Goal: Task Accomplishment & Management: Use online tool/utility

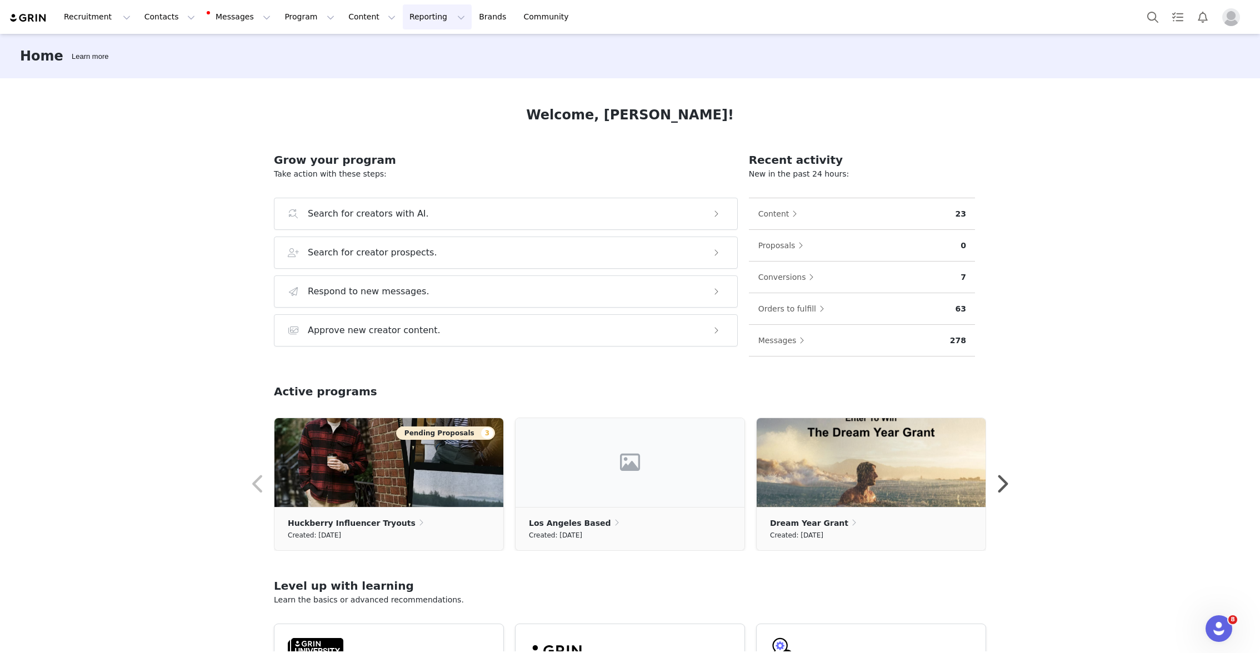
click at [404, 12] on button "Reporting Reporting" at bounding box center [437, 16] width 69 height 25
click at [398, 64] on p "Report Builder" at bounding box center [412, 70] width 56 height 12
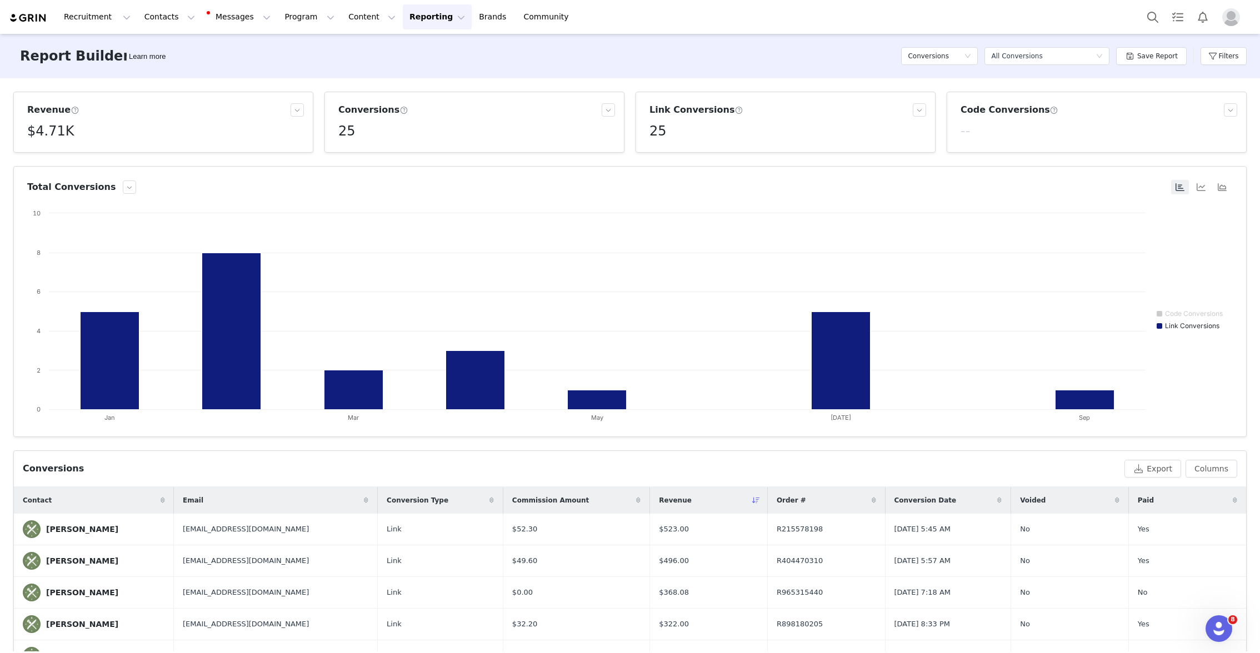
click at [1198, 55] on div "Conversions Select a report All Conversions Save Report Filters" at bounding box center [1073, 55] width 345 height 33
click at [1211, 55] on button "Filters" at bounding box center [1223, 56] width 46 height 18
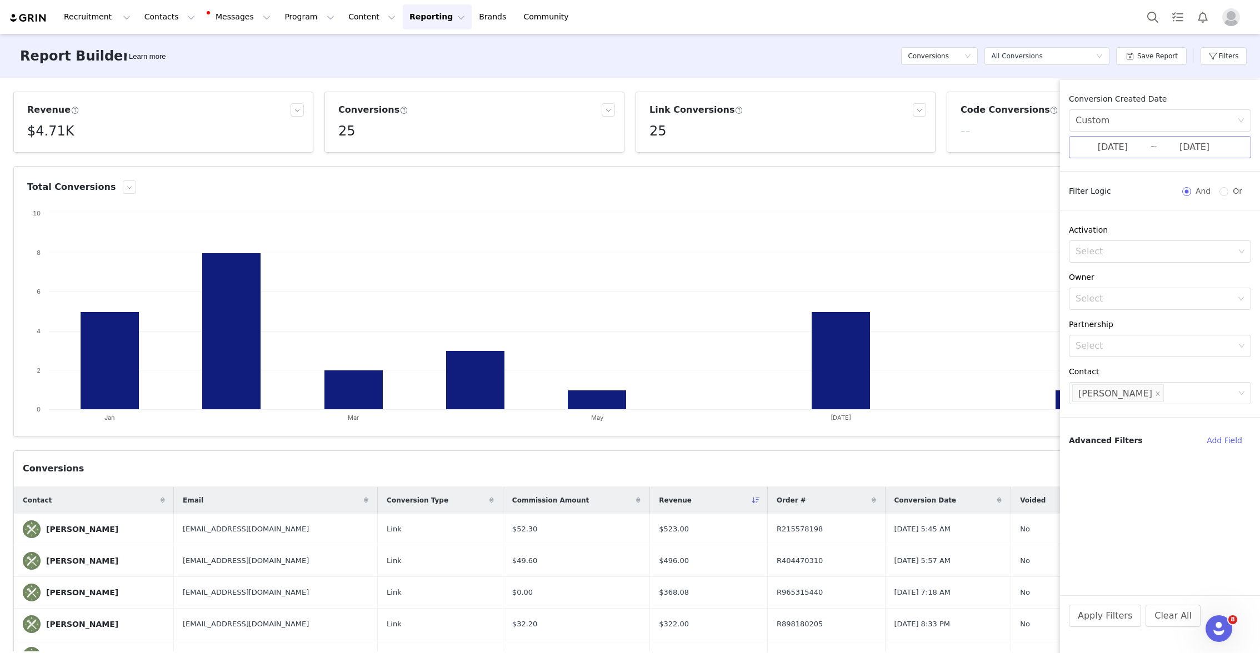
click at [1146, 146] on input "[DATE]" at bounding box center [1112, 147] width 74 height 14
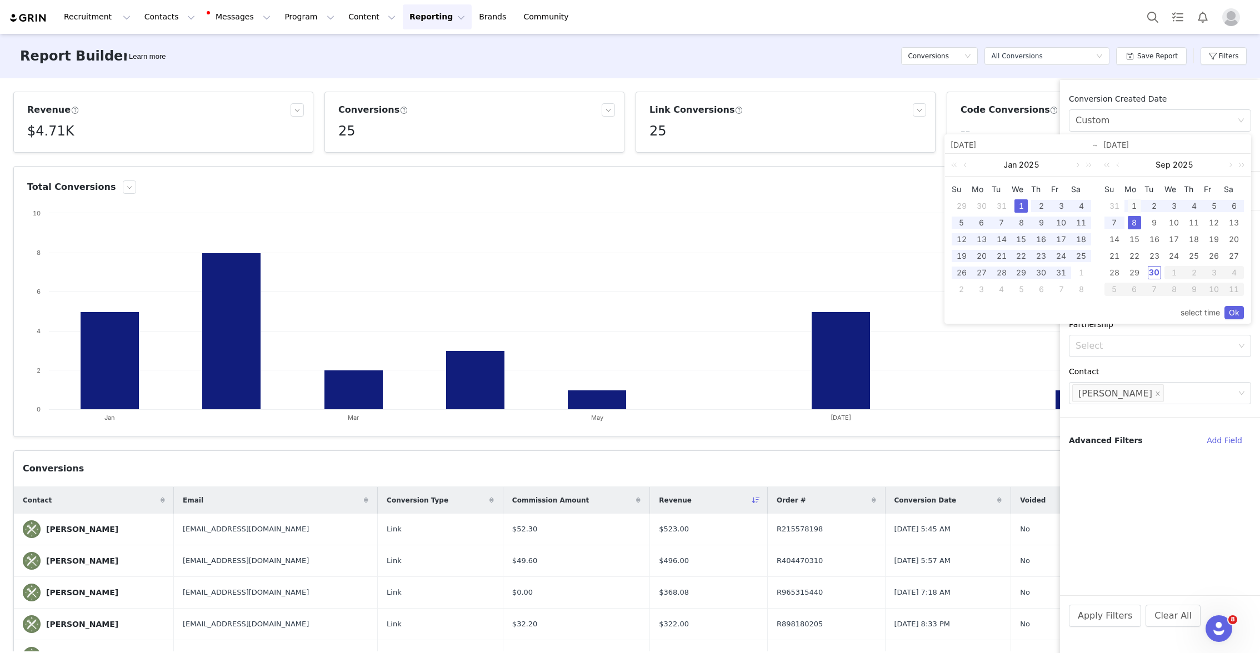
click at [1135, 206] on div "1" at bounding box center [1134, 205] width 13 height 13
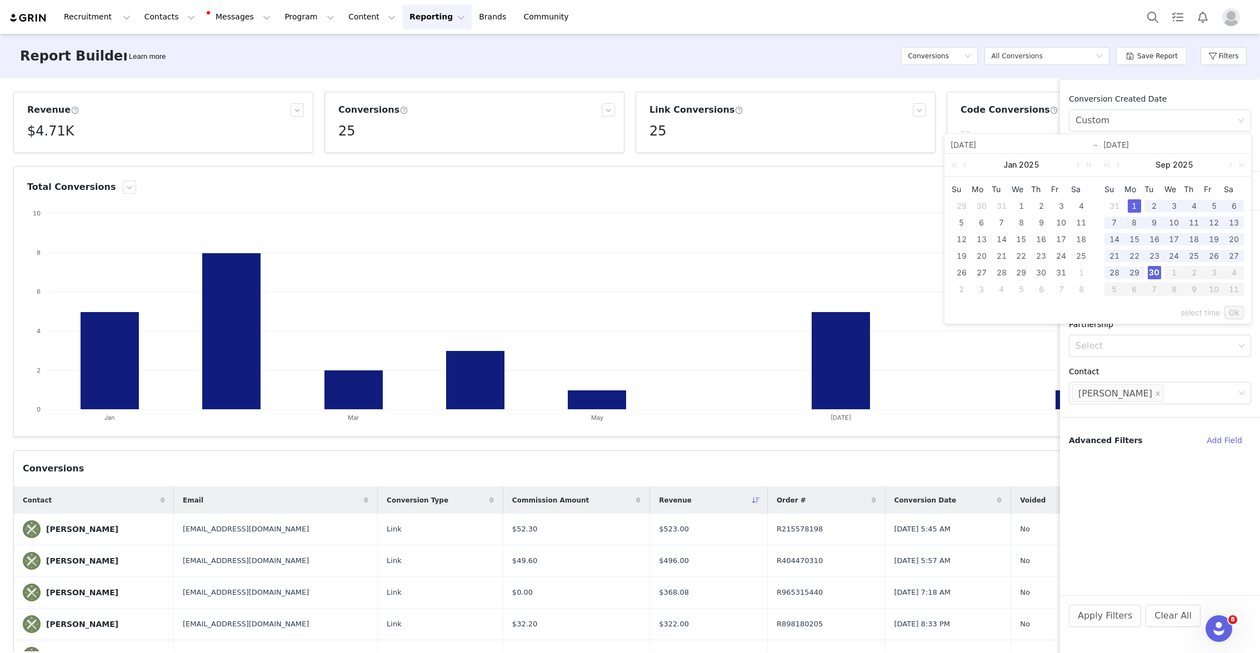
click at [1152, 272] on div "30" at bounding box center [1154, 272] width 13 height 13
type input "[DATE]"
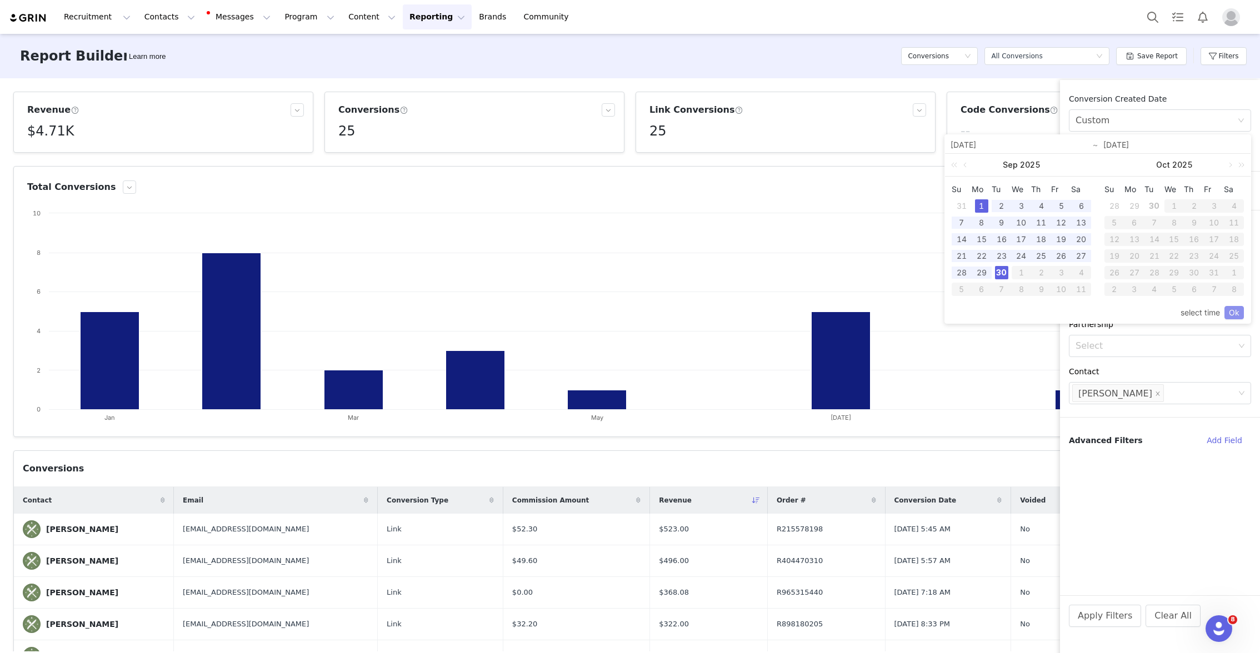
click at [1238, 312] on link "Ok" at bounding box center [1233, 312] width 19 height 13
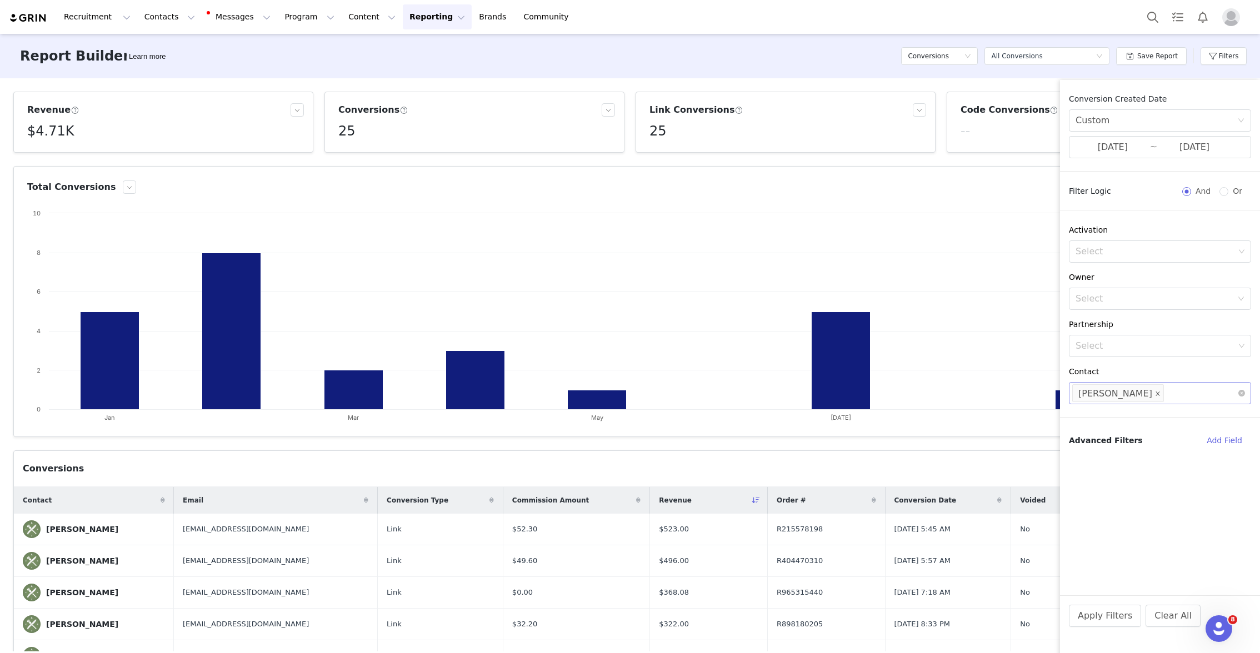
click at [1155, 389] on span at bounding box center [1158, 394] width 6 height 15
click at [1104, 606] on button "Apply Filters" at bounding box center [1105, 616] width 72 height 22
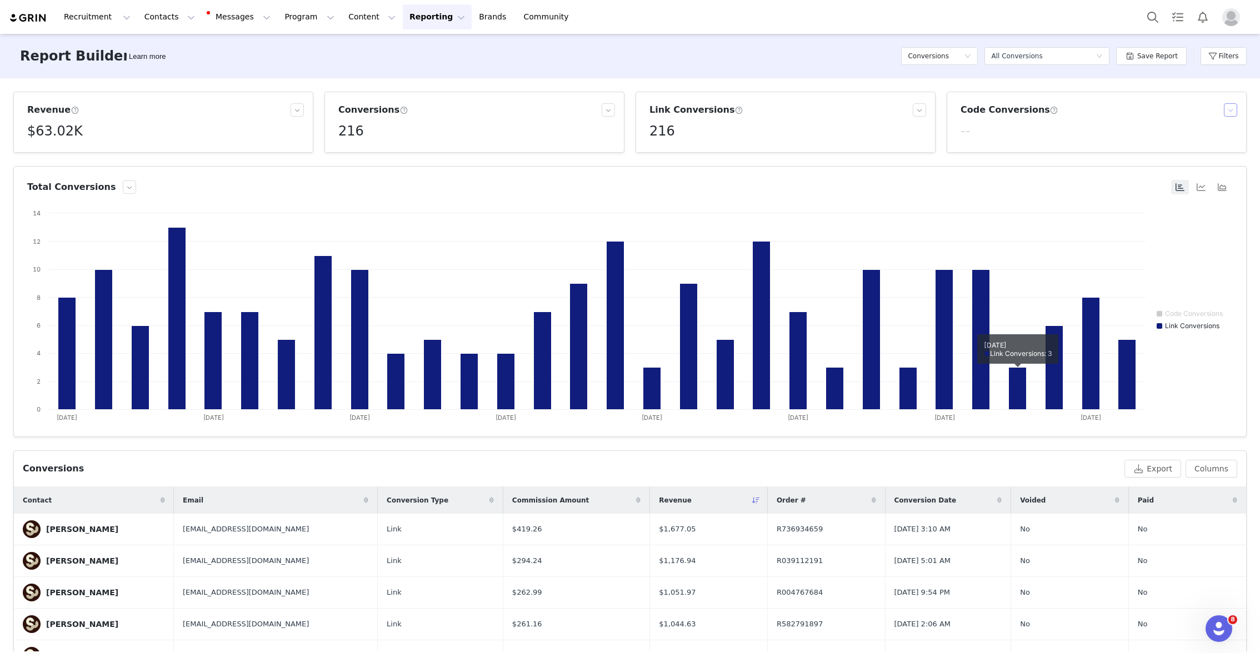
click at [1232, 105] on button "button" at bounding box center [1230, 109] width 13 height 13
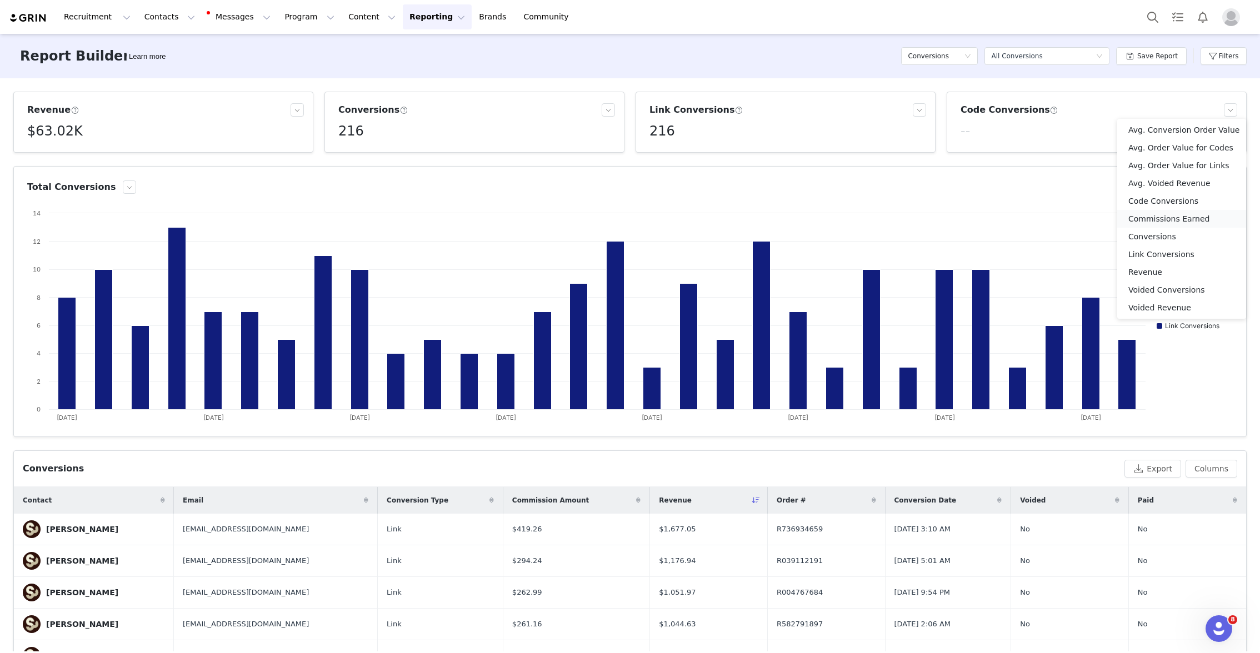
click at [1174, 218] on li "Commissions Earned" at bounding box center [1181, 219] width 129 height 18
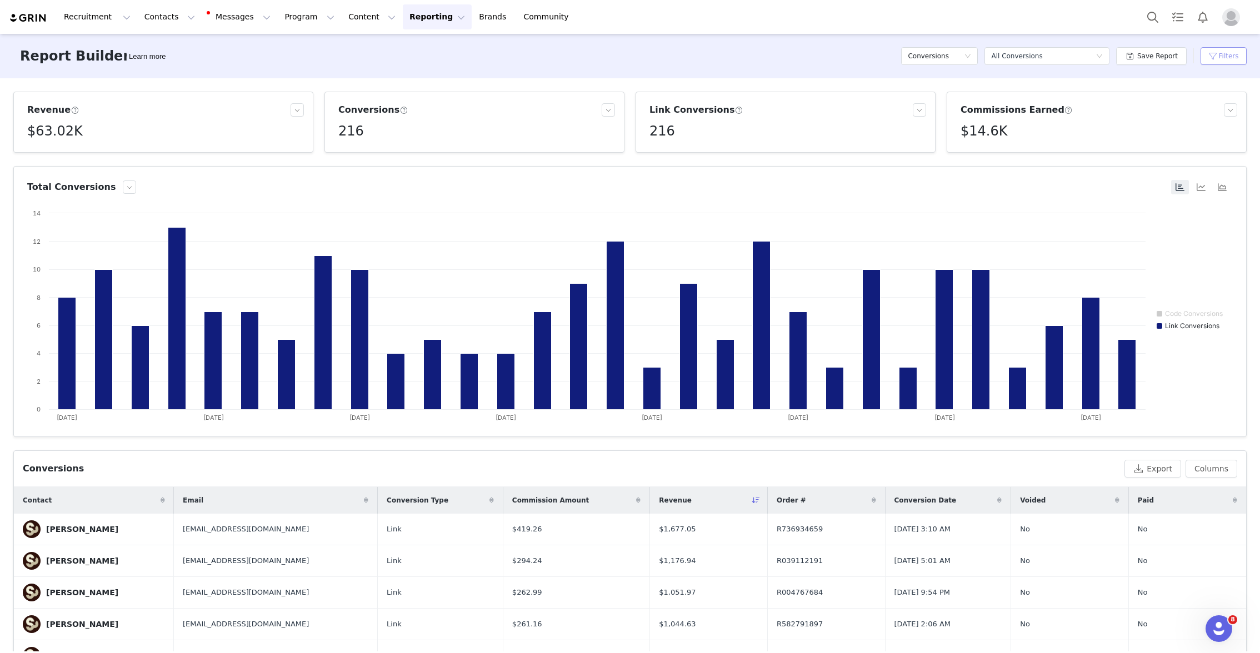
click at [1218, 49] on button "Filters" at bounding box center [1223, 56] width 46 height 18
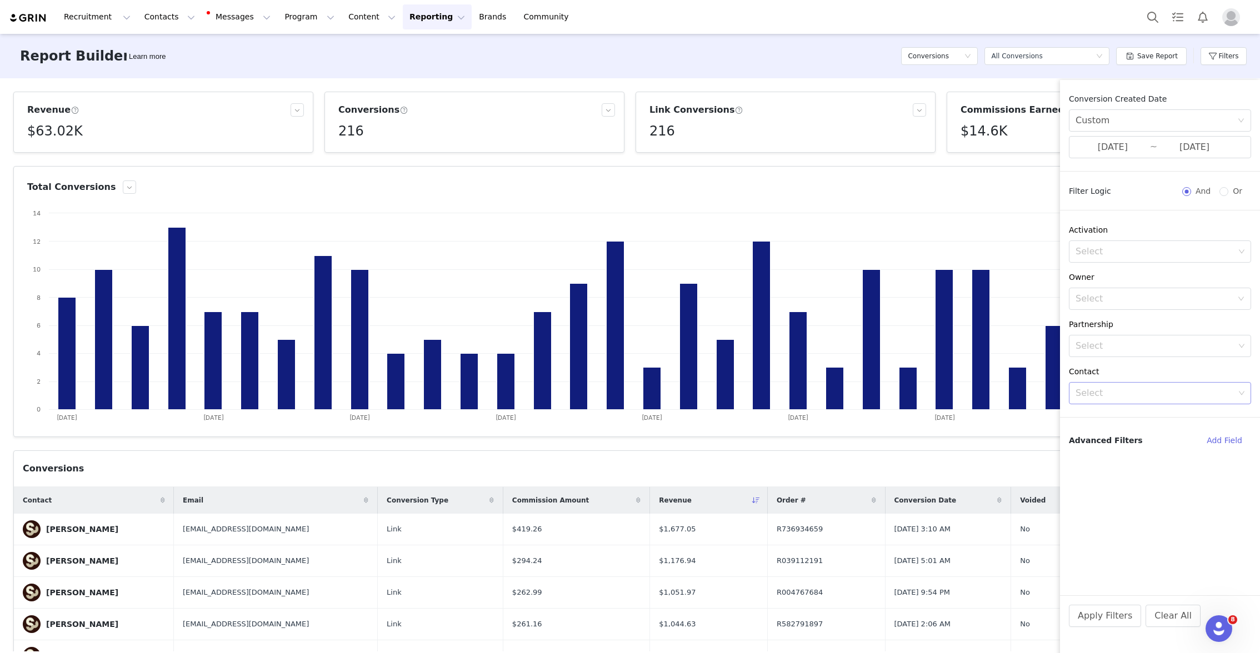
click at [1100, 393] on div "Select" at bounding box center [1154, 393] width 159 height 11
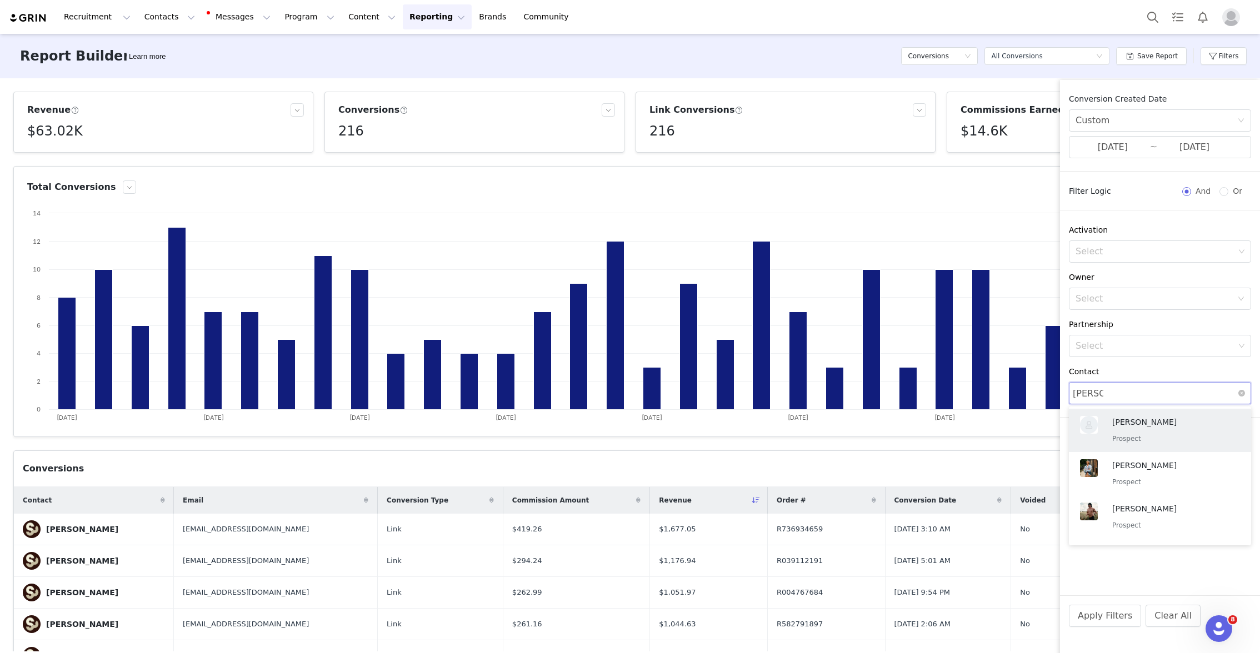
type input "nick en"
click at [1167, 430] on div "[PERSON_NAME] Creator" at bounding box center [1170, 430] width 117 height 29
click at [1093, 608] on button "Apply Filters" at bounding box center [1105, 616] width 72 height 22
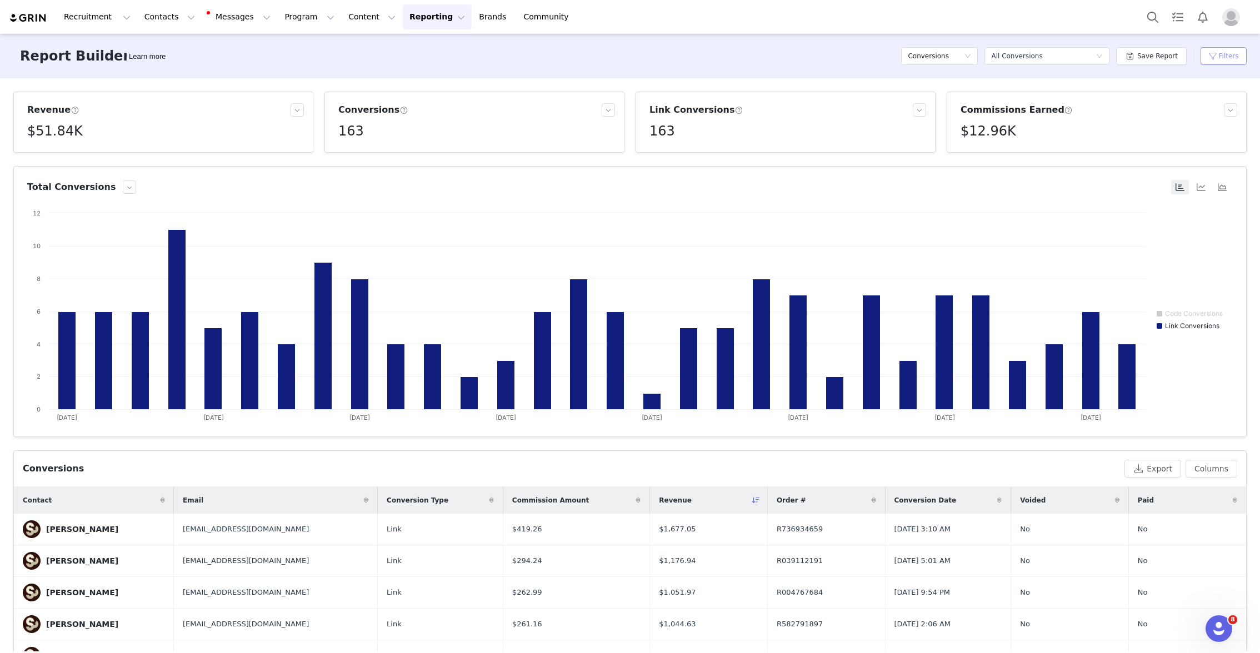
click at [1234, 49] on button "Filters" at bounding box center [1223, 56] width 46 height 18
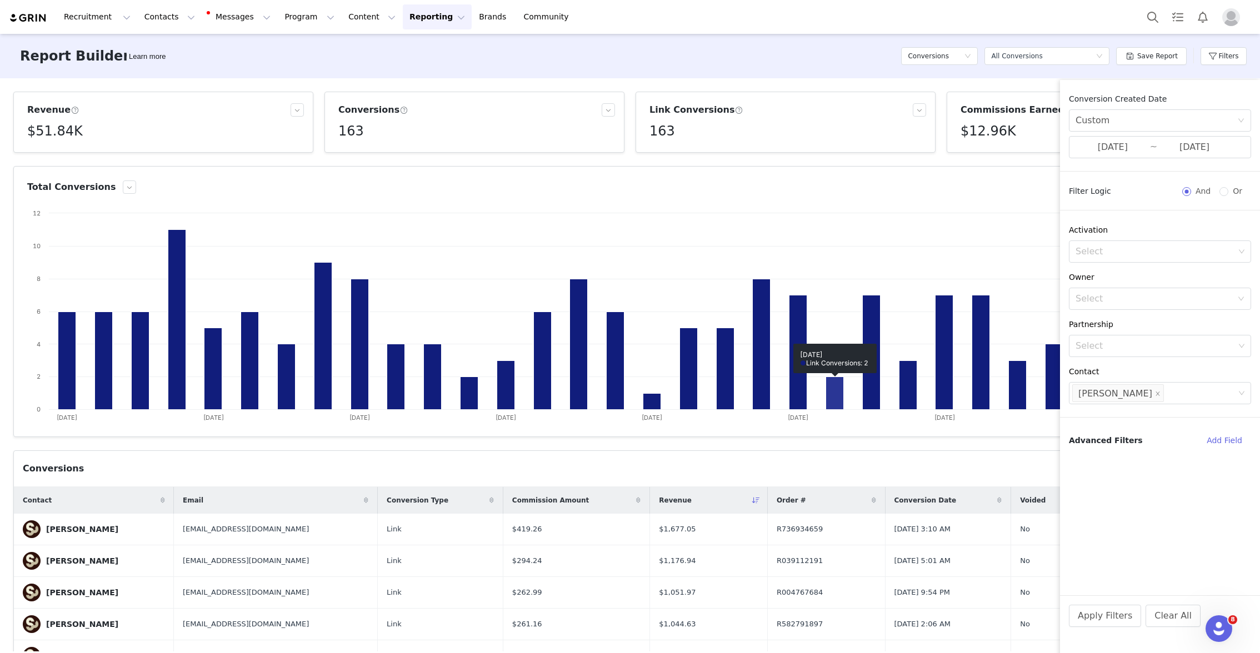
click at [843, 405] on rect at bounding box center [835, 393] width 18 height 33
click at [770, 46] on div "Report Builder Learn more Conversions Select a report All Conversions Save Repo…" at bounding box center [630, 56] width 1260 height 44
click at [1155, 394] on icon "icon: close" at bounding box center [1157, 394] width 4 height 4
click at [1219, 437] on button "Add Field" at bounding box center [1224, 441] width 53 height 18
click at [1130, 476] on div "Select" at bounding box center [1153, 478] width 157 height 11
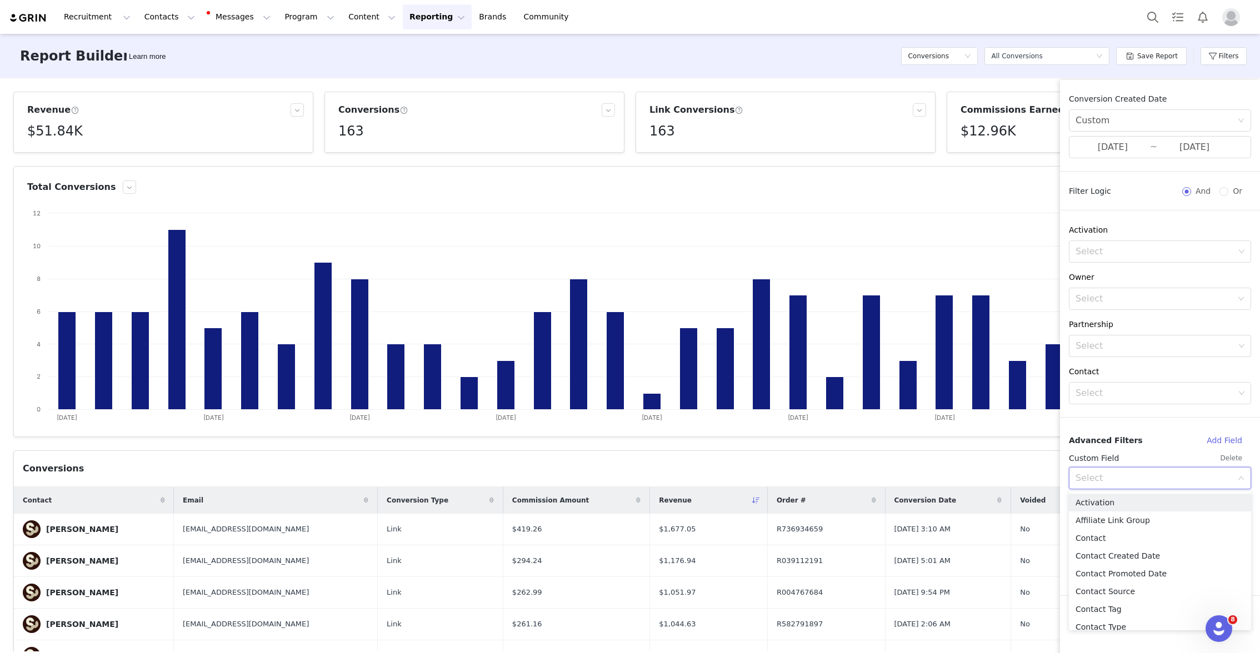
click at [1126, 435] on span "Advanced Filters" at bounding box center [1106, 441] width 74 height 12
click at [1094, 483] on div "Select" at bounding box center [1153, 478] width 157 height 11
click at [1101, 537] on li "Contact" at bounding box center [1160, 538] width 182 height 18
click at [1126, 504] on div "Select" at bounding box center [1153, 504] width 157 height 11
click at [1159, 618] on button "Clear All" at bounding box center [1172, 616] width 55 height 22
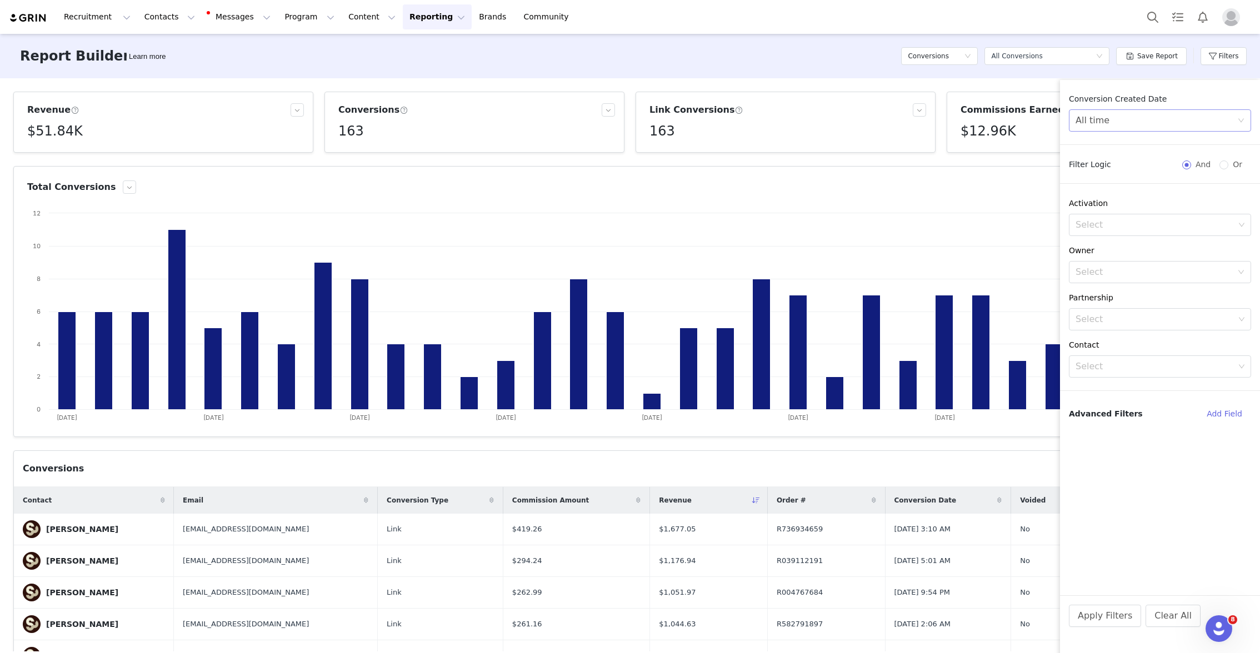
click at [1131, 122] on div "All time" at bounding box center [1156, 120] width 162 height 21
click at [1101, 201] on li "Custom" at bounding box center [1160, 198] width 182 height 18
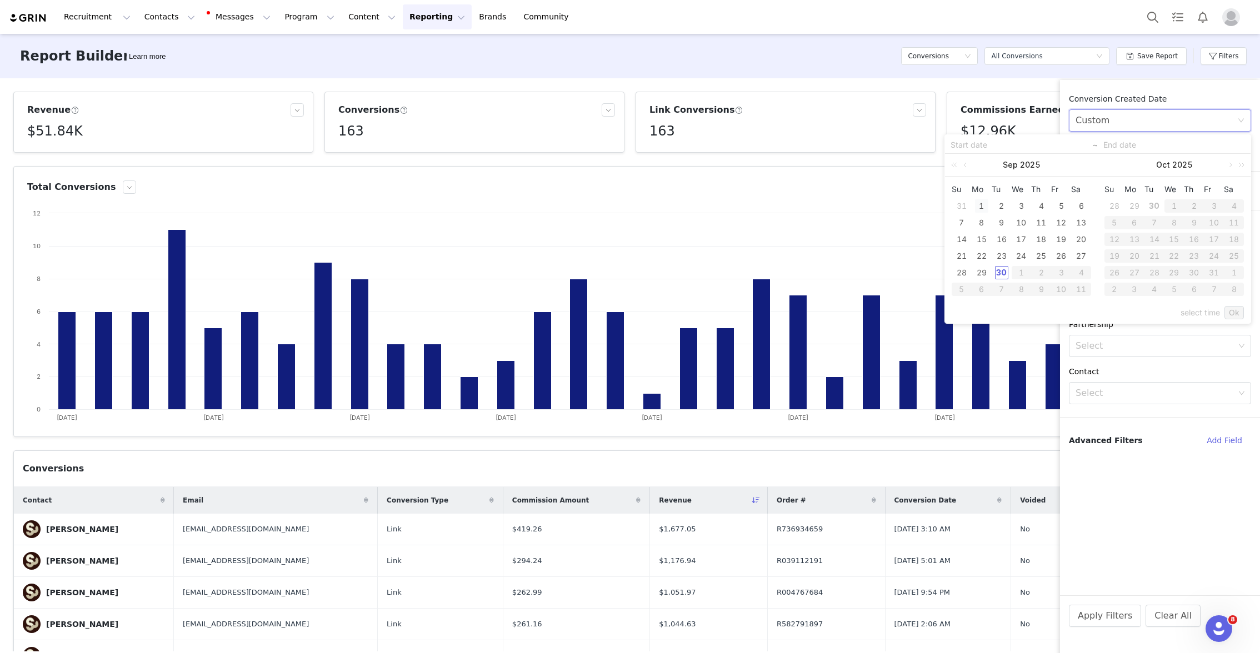
click at [983, 206] on div "1" at bounding box center [981, 205] width 13 height 13
type input "[DATE]"
click at [998, 272] on div "30" at bounding box center [1001, 272] width 13 height 13
type input "[DATE]"
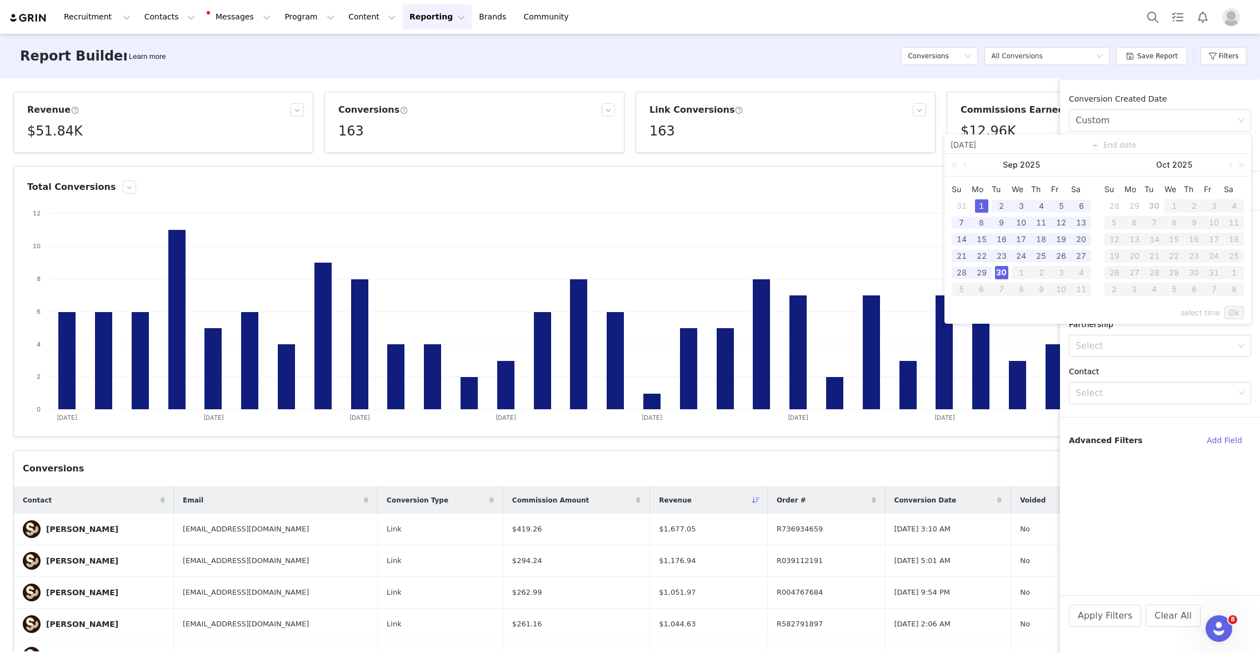
type input "[DATE]"
click at [1087, 618] on button "Apply Filters" at bounding box center [1105, 616] width 72 height 22
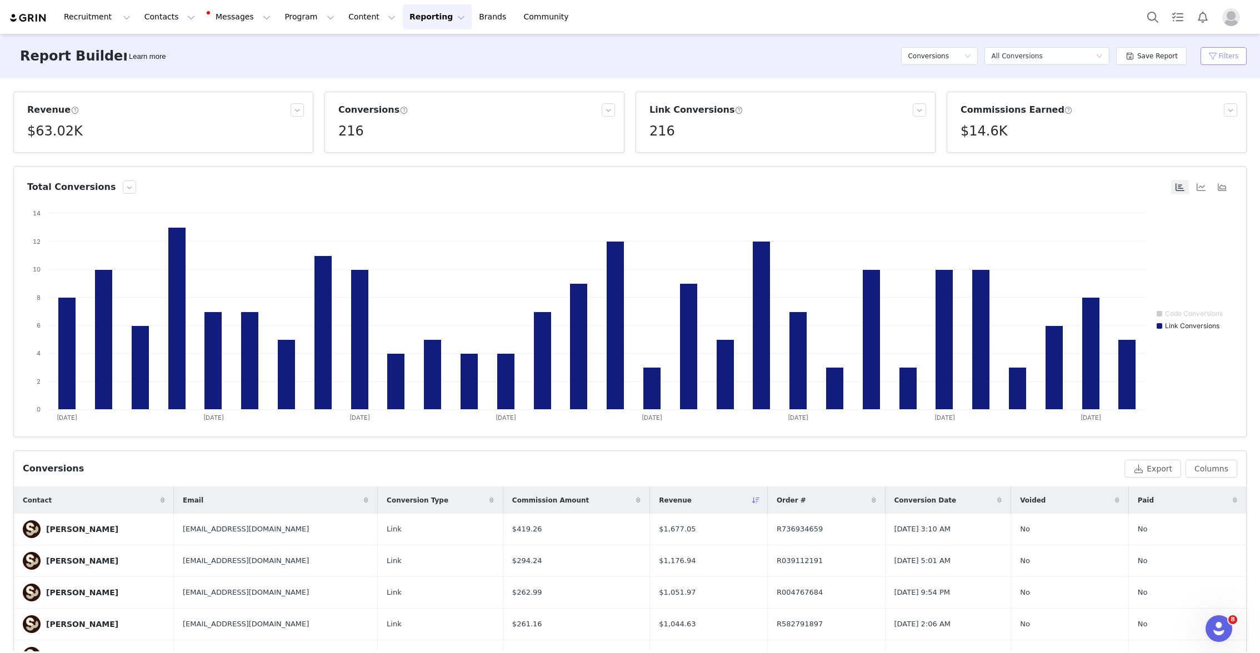
click at [1215, 55] on button "Filters" at bounding box center [1223, 56] width 46 height 18
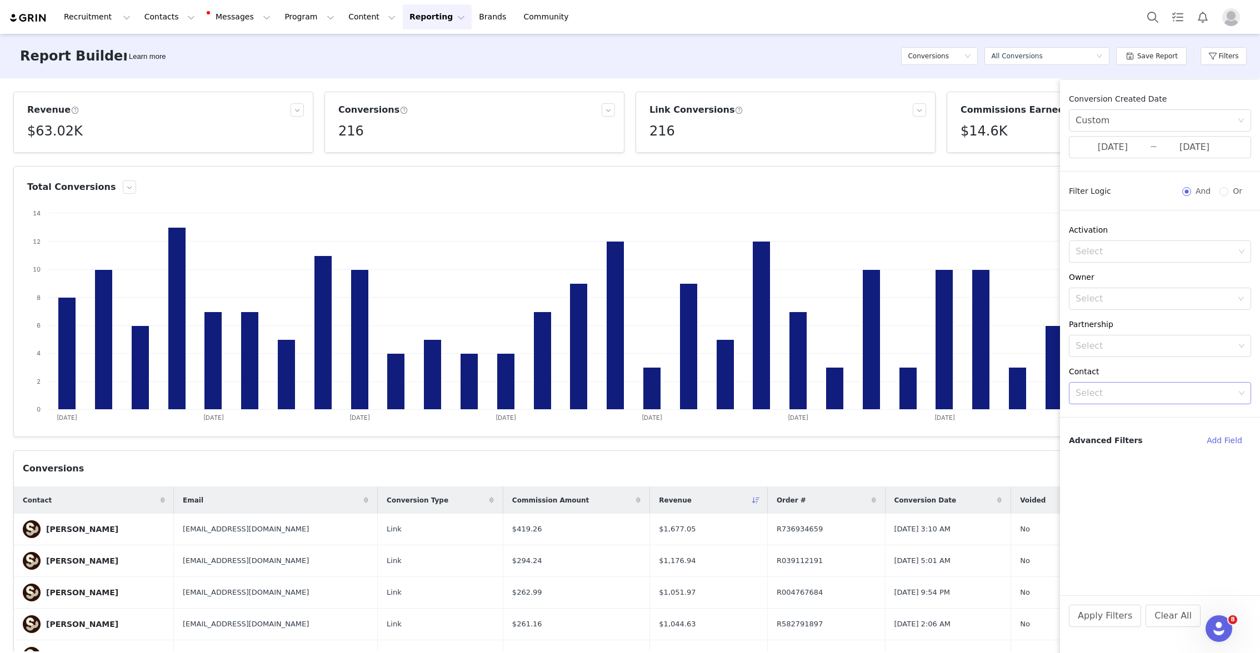
click at [1113, 395] on div "Select" at bounding box center [1154, 393] width 159 height 11
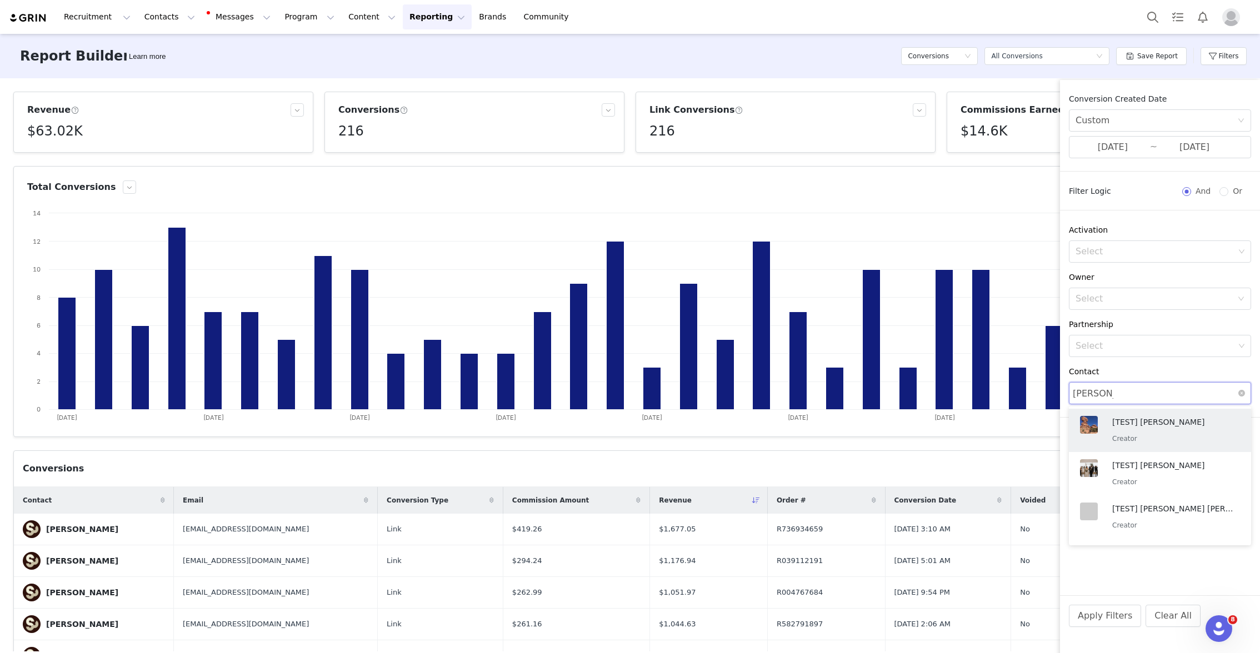
type input "[PERSON_NAME]"
click at [1097, 450] on li "[PERSON_NAME] Creator" at bounding box center [1160, 430] width 182 height 43
click at [1097, 620] on button "Apply Filters" at bounding box center [1105, 616] width 72 height 22
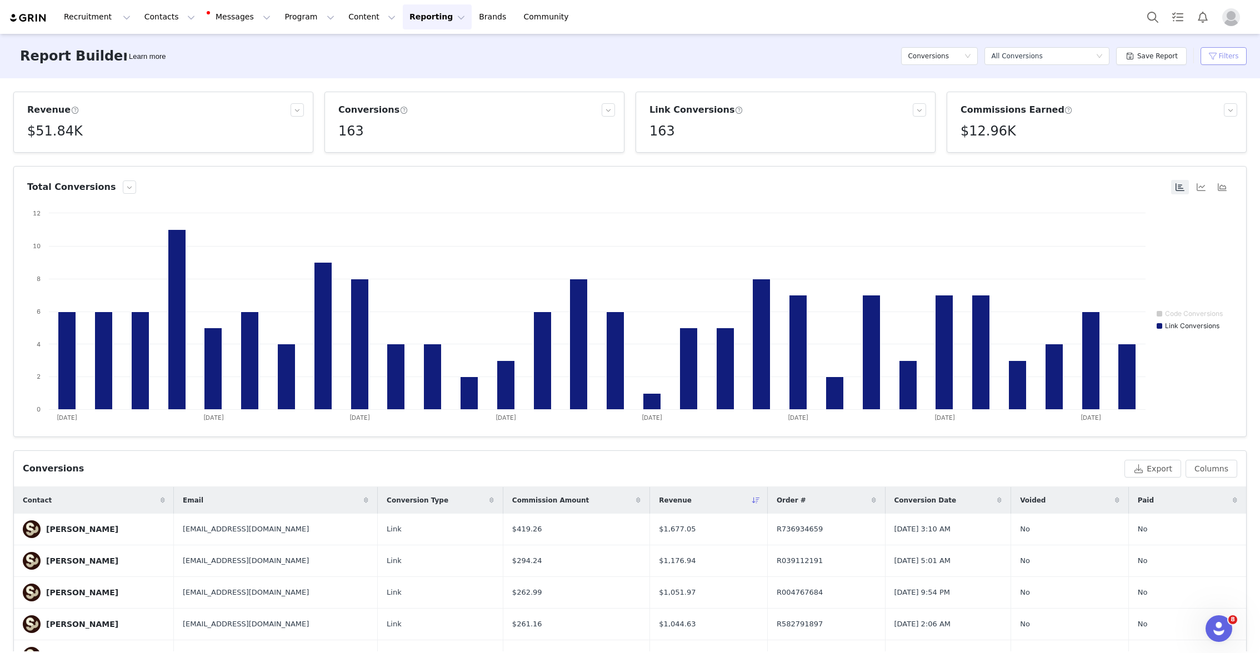
click at [1216, 56] on button "Filters" at bounding box center [1223, 56] width 46 height 18
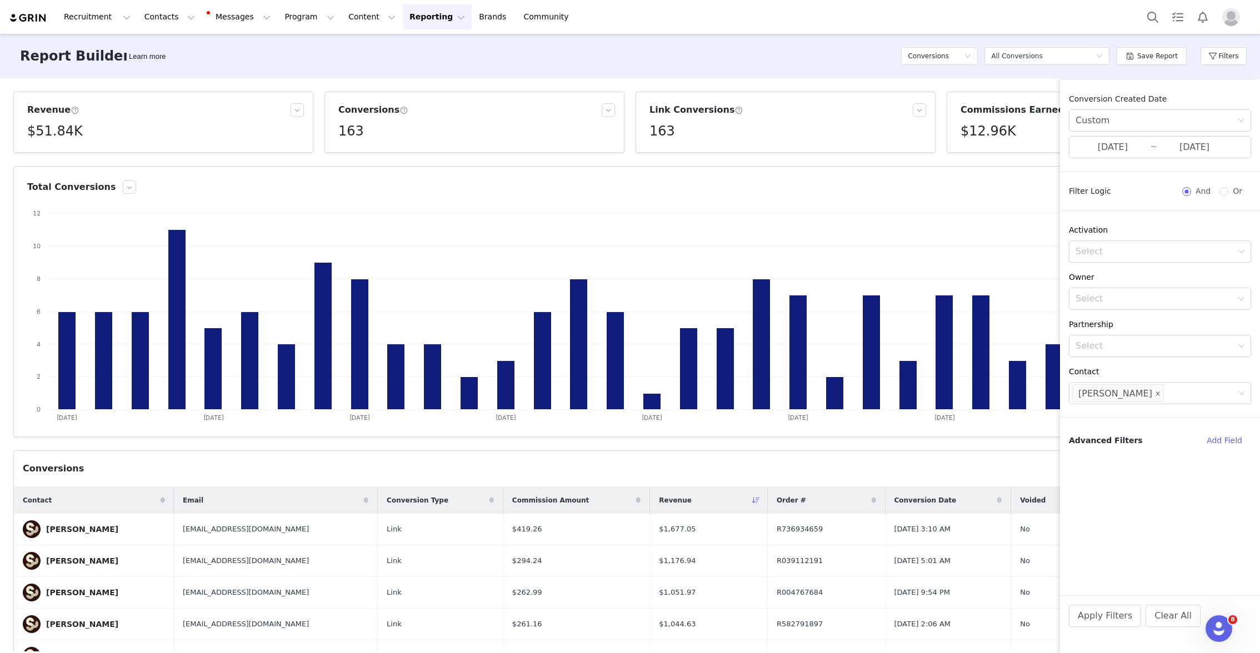
click at [1155, 392] on icon "icon: close" at bounding box center [1157, 394] width 4 height 4
click at [1098, 620] on button "Apply Filters" at bounding box center [1105, 616] width 72 height 22
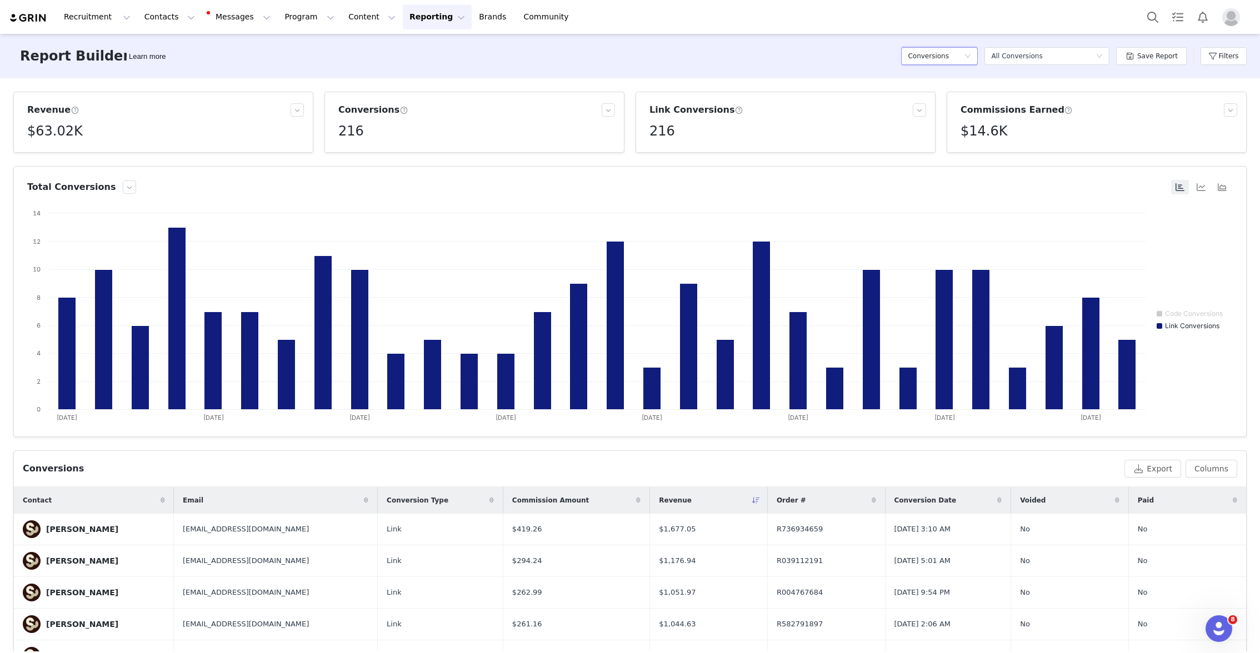
click at [964, 57] on div "Conversions" at bounding box center [936, 56] width 56 height 17
click at [1209, 57] on button "Filters" at bounding box center [1223, 56] width 46 height 18
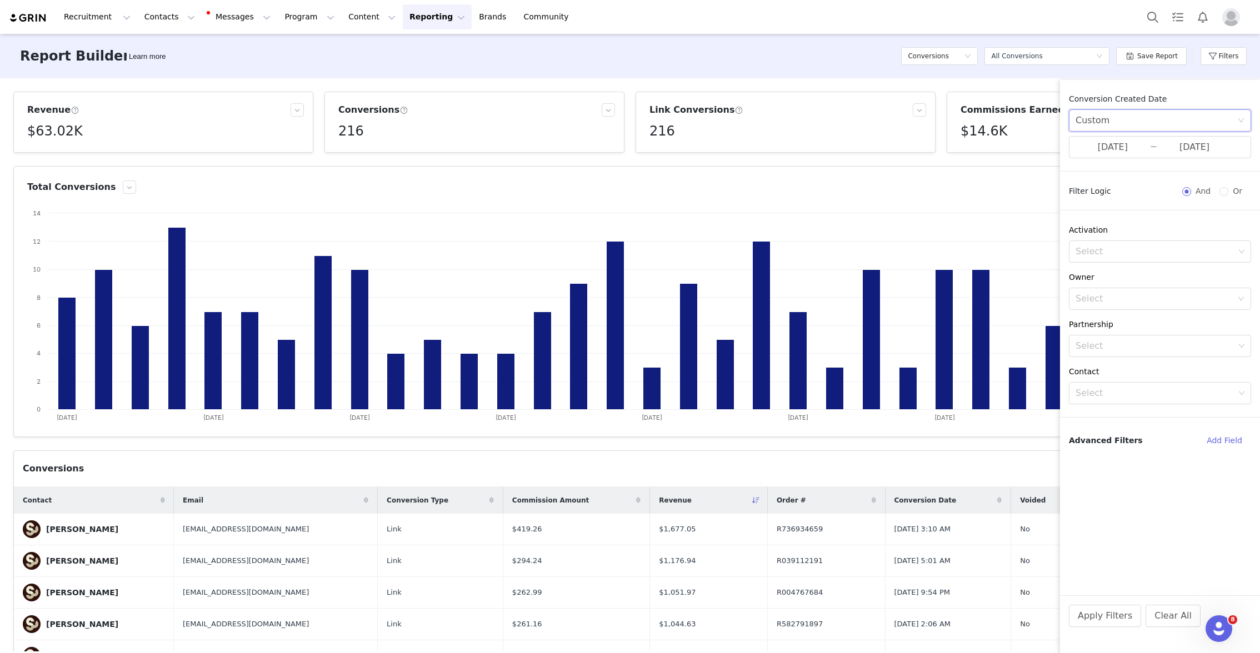
click at [1124, 126] on div "Custom" at bounding box center [1156, 120] width 162 height 21
click at [1110, 231] on div "Activation" at bounding box center [1160, 230] width 182 height 12
click at [1093, 147] on input "[DATE]" at bounding box center [1112, 147] width 74 height 14
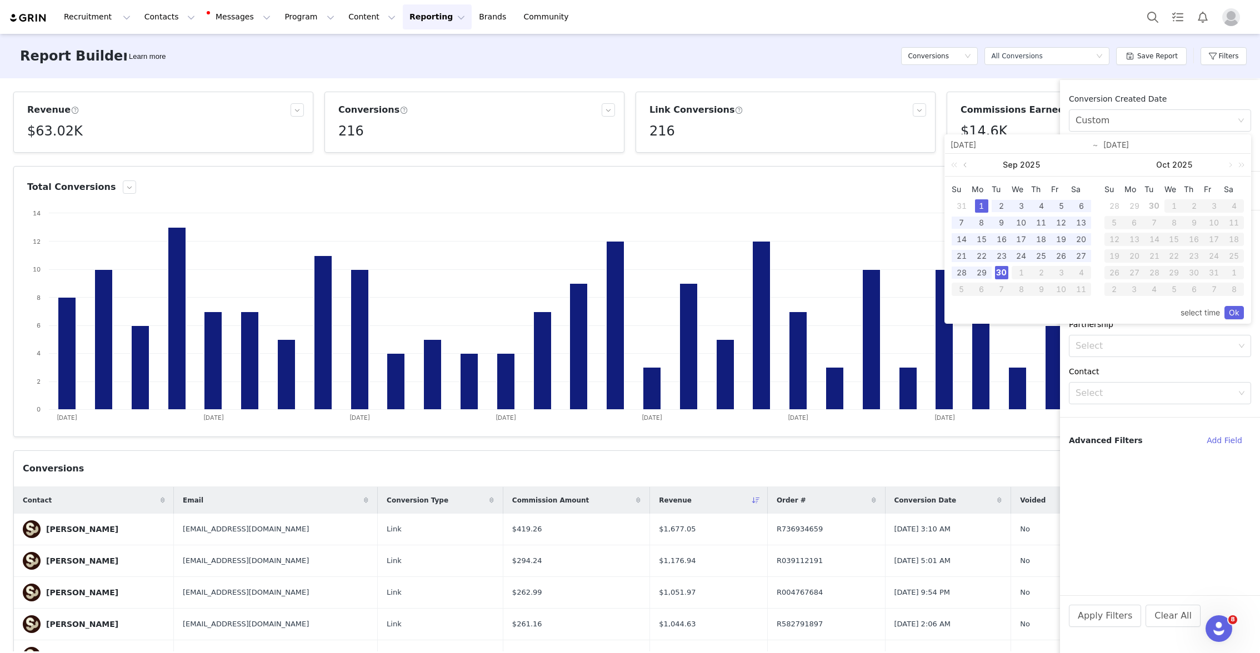
click at [967, 165] on link at bounding box center [966, 165] width 10 height 22
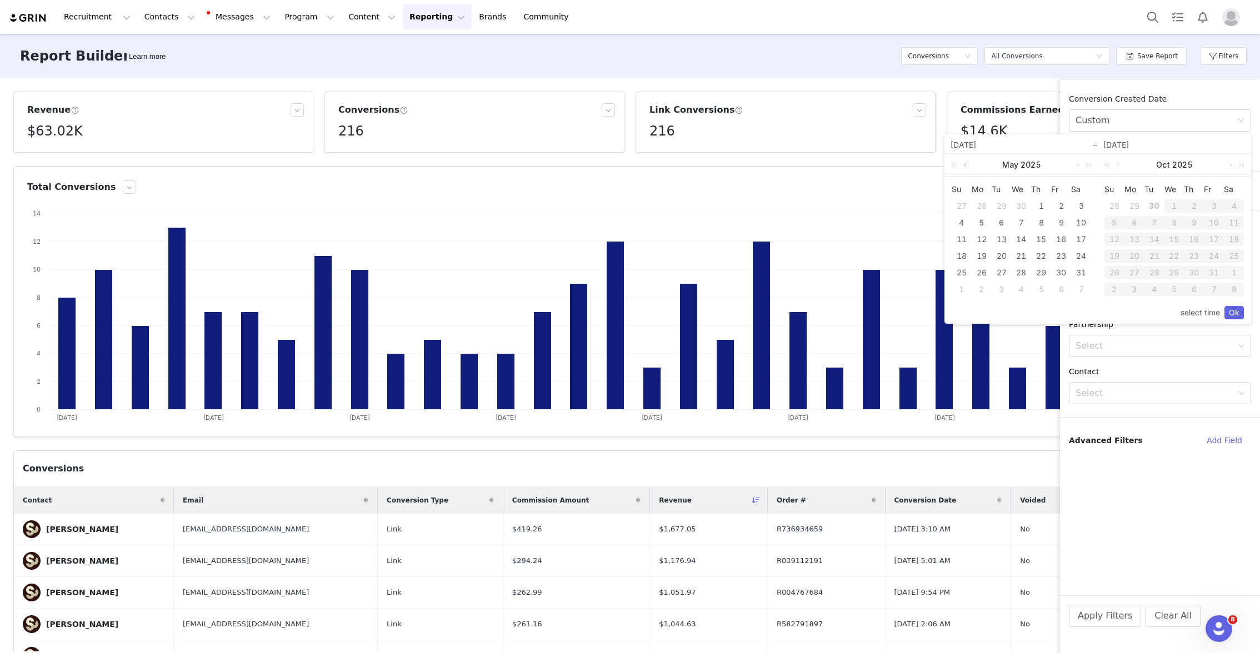
click at [967, 165] on link at bounding box center [966, 165] width 10 height 22
click at [1074, 165] on link at bounding box center [1076, 165] width 10 height 22
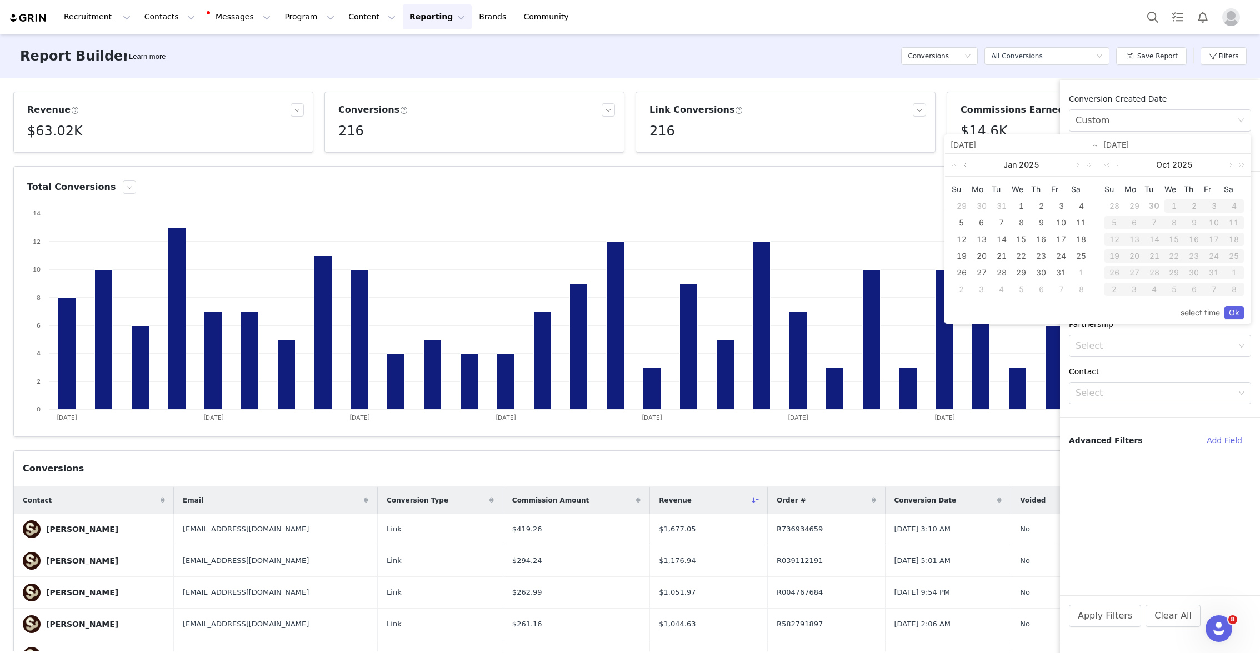
click at [967, 171] on link at bounding box center [966, 165] width 10 height 22
click at [960, 205] on div "1" at bounding box center [961, 205] width 13 height 13
click at [1151, 209] on div "30" at bounding box center [1154, 205] width 13 height 13
type input "[DATE]"
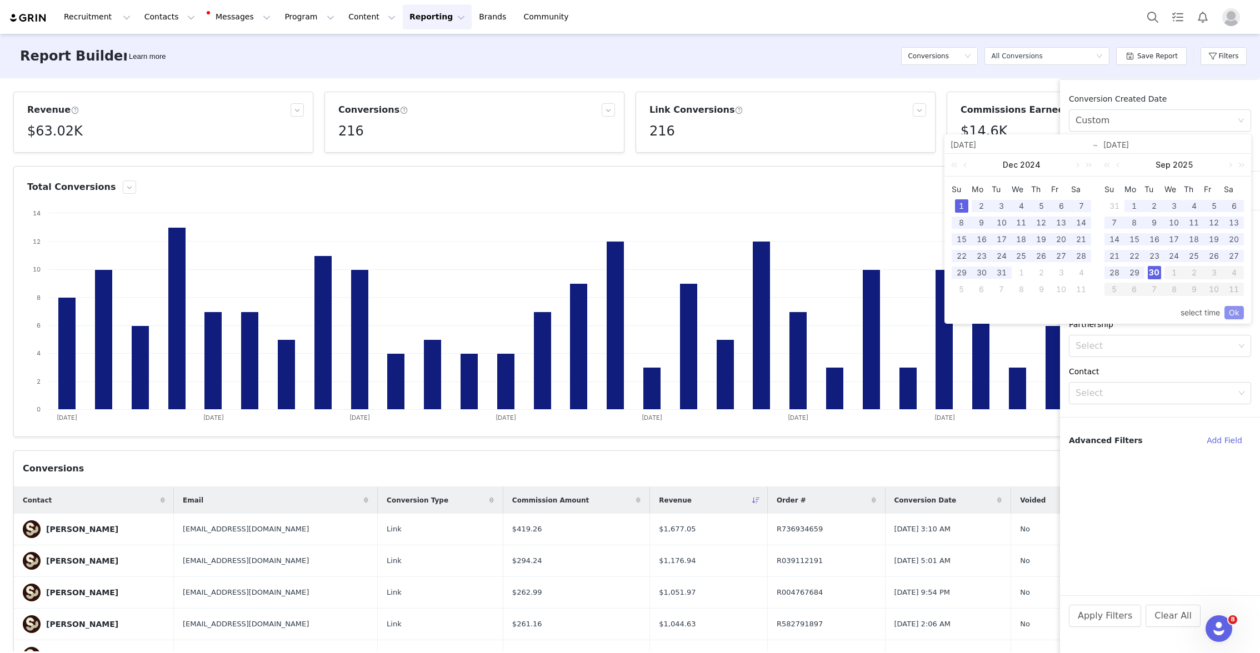
click at [1238, 313] on link "Ok" at bounding box center [1233, 312] width 19 height 13
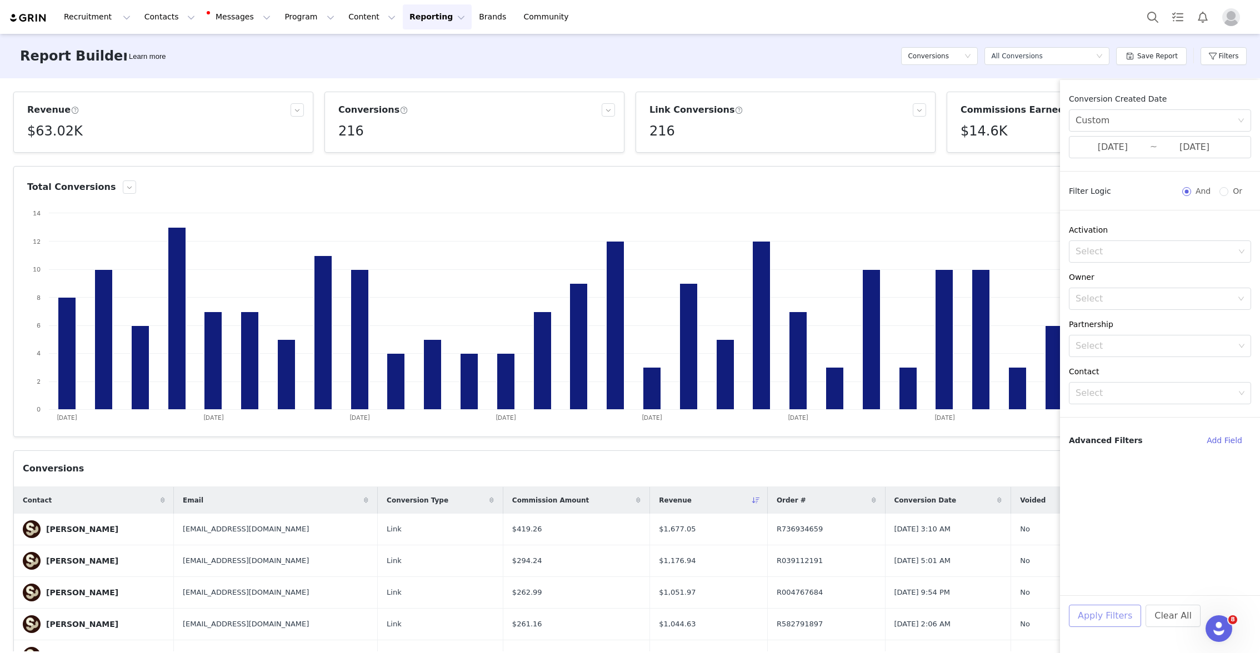
click at [1101, 613] on button "Apply Filters" at bounding box center [1105, 616] width 72 height 22
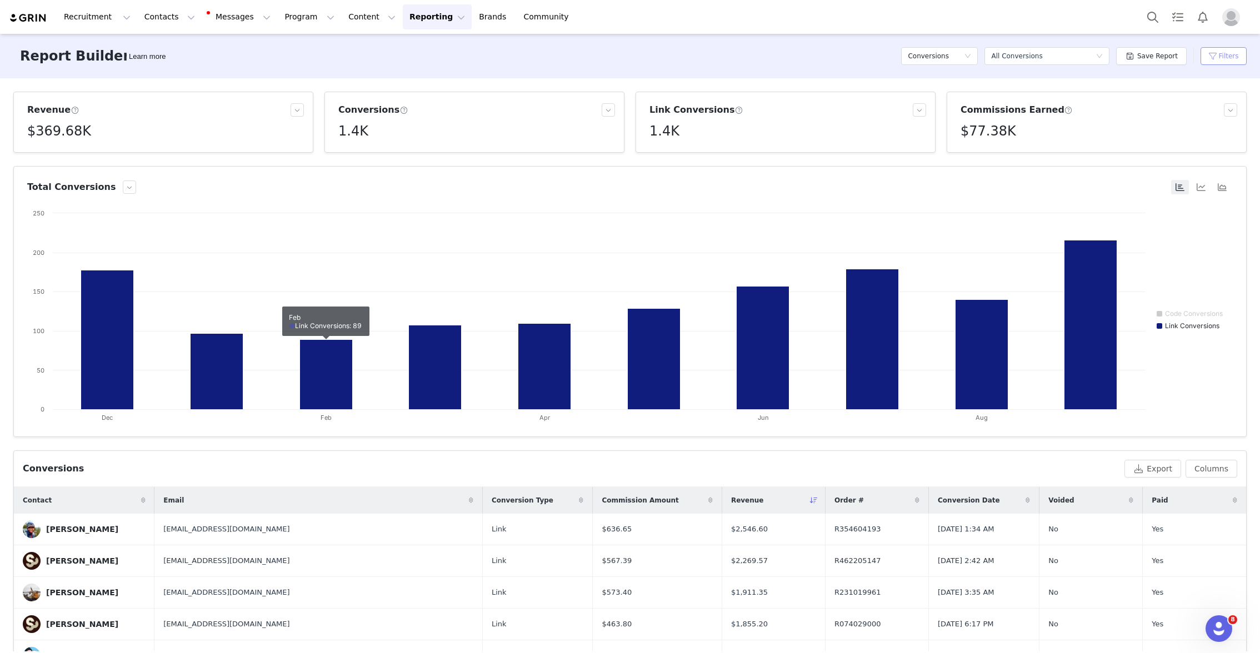
click at [1234, 54] on button "Filters" at bounding box center [1223, 56] width 46 height 18
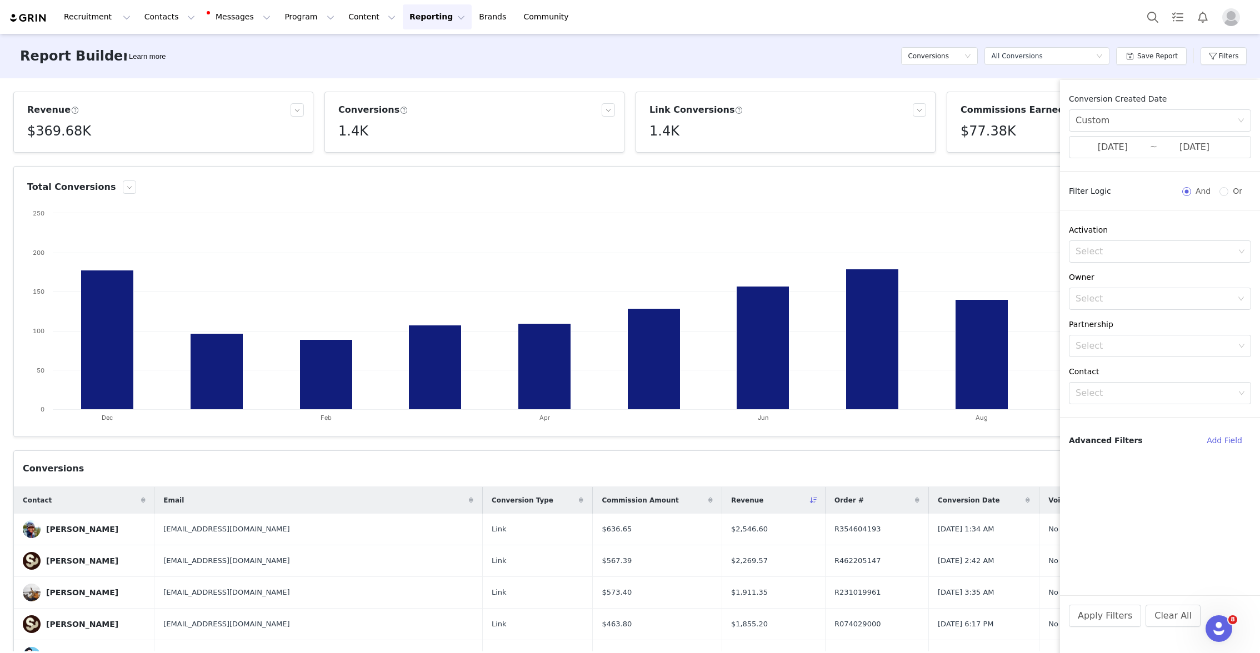
click at [877, 198] on article "Total Conversions Created with Highcharts 9.3.3 Chart title Code Conversions Li…" at bounding box center [629, 301] width 1233 height 271
click at [1111, 152] on input "[DATE]" at bounding box center [1112, 147] width 74 height 14
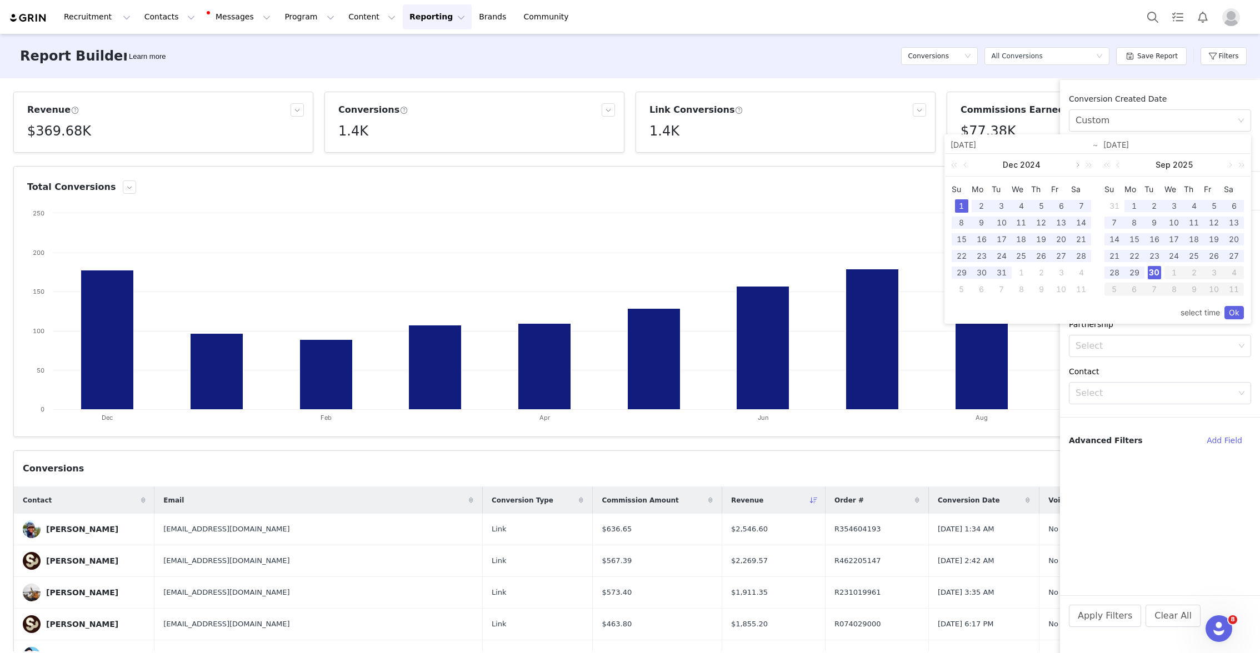
click at [1075, 169] on link at bounding box center [1076, 165] width 10 height 22
click at [1018, 202] on div "1" at bounding box center [1020, 205] width 13 height 13
click at [1158, 273] on div "30" at bounding box center [1154, 272] width 13 height 13
type input "[DATE]"
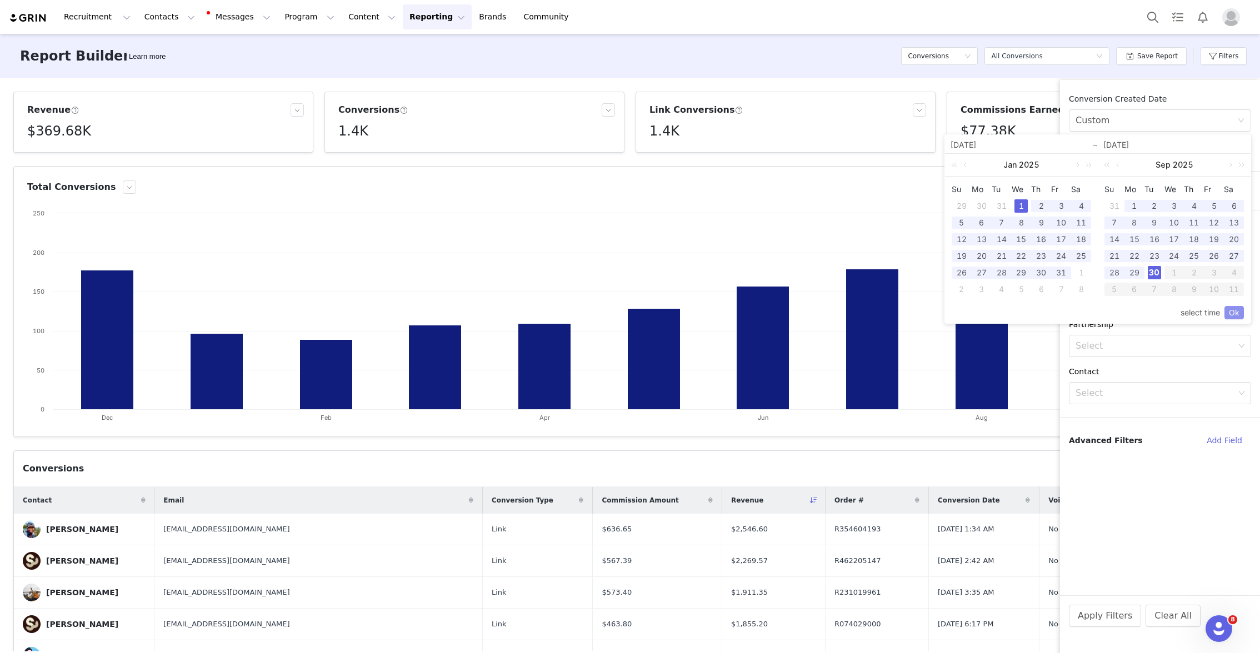
click at [1233, 311] on link "Ok" at bounding box center [1233, 312] width 19 height 13
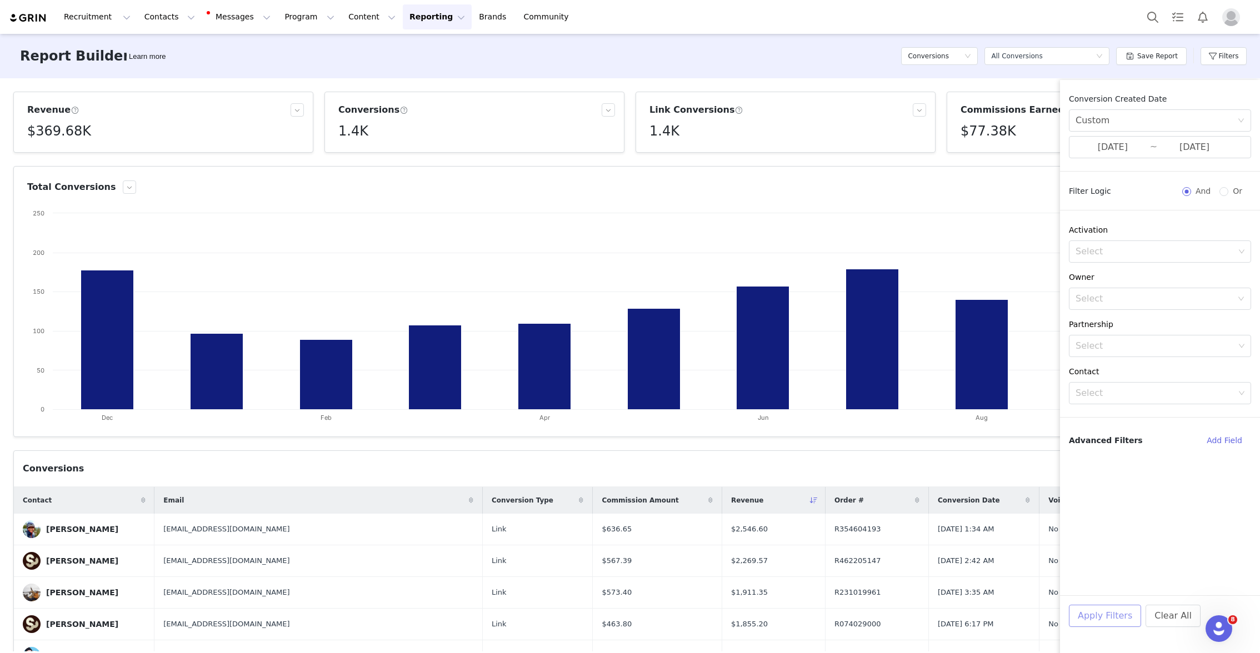
click at [1105, 623] on button "Apply Filters" at bounding box center [1105, 616] width 72 height 22
